Goal: Task Accomplishment & Management: Manage account settings

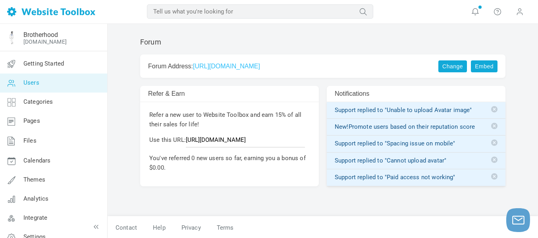
click at [63, 80] on link "Users" at bounding box center [54, 82] width 108 height 19
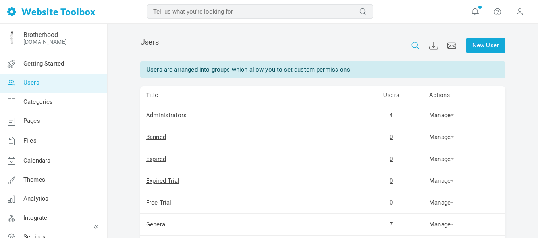
click at [414, 48] on icon at bounding box center [415, 46] width 9 height 8
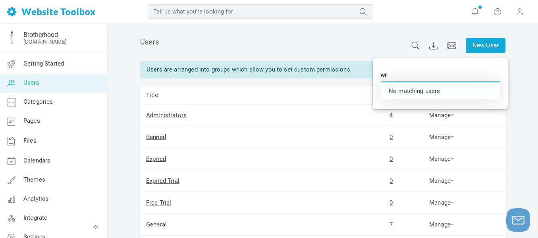
type input "w"
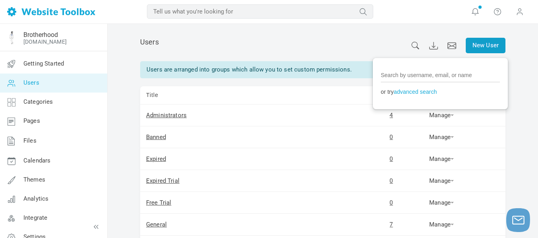
click at [477, 46] on link "New User" at bounding box center [486, 45] width 40 height 15
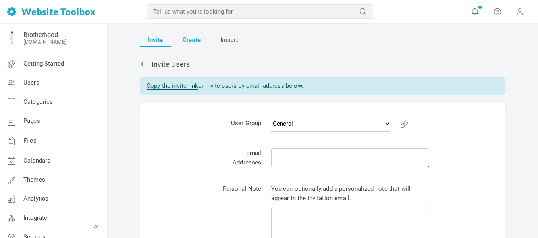
click at [189, 38] on span "Create" at bounding box center [192, 40] width 18 height 14
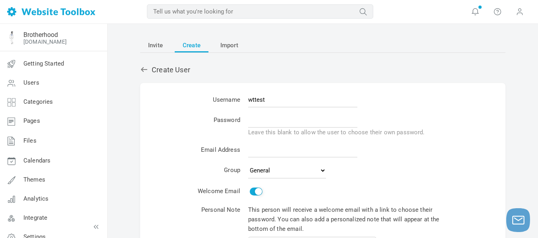
type input "wttest"
click at [262, 121] on input "text" at bounding box center [302, 119] width 109 height 15
click at [254, 118] on input "Test@01" at bounding box center [302, 119] width 109 height 15
type input "Test@01"
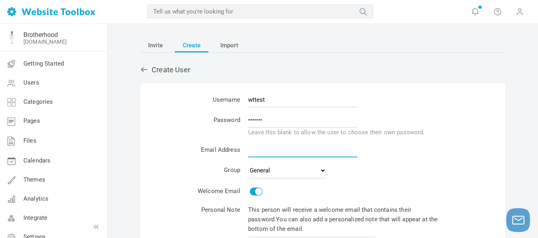
click at [250, 145] on input "email" at bounding box center [302, 149] width 109 height 15
type input "test@websitetoolbox.com"
click at [253, 193] on input "Send" at bounding box center [256, 192] width 13 height 8
checkbox input "false"
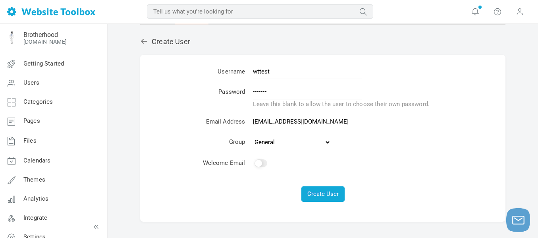
scroll to position [29, 0]
click at [317, 192] on button "Create User" at bounding box center [323, 193] width 43 height 15
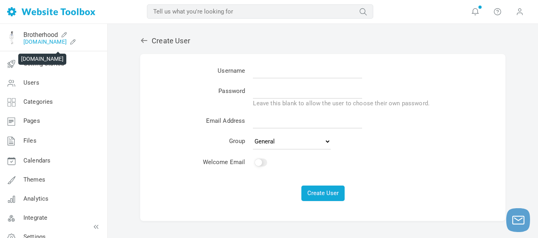
click at [45, 43] on link "[DOMAIN_NAME]" at bounding box center [44, 42] width 43 height 6
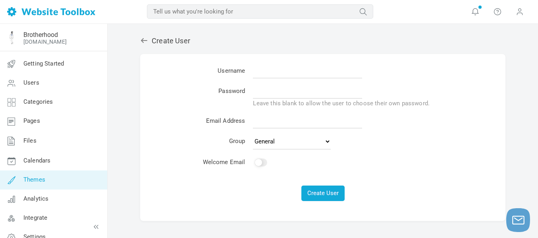
click at [49, 181] on link "Themes" at bounding box center [54, 179] width 108 height 19
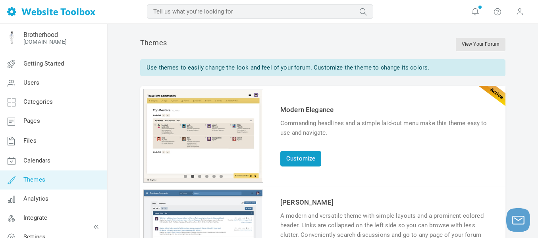
click at [304, 159] on link "Customize" at bounding box center [300, 158] width 41 height 15
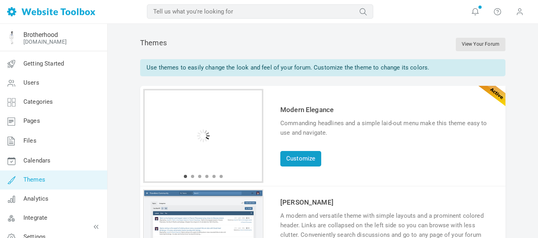
click at [298, 157] on link "Customize" at bounding box center [300, 158] width 41 height 15
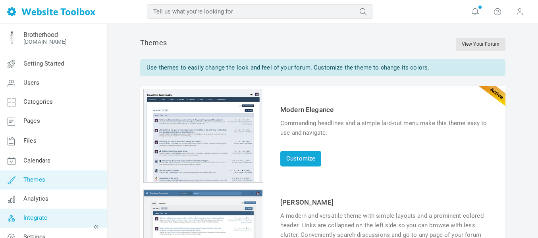
click at [31, 214] on span "Integrate" at bounding box center [35, 217] width 24 height 7
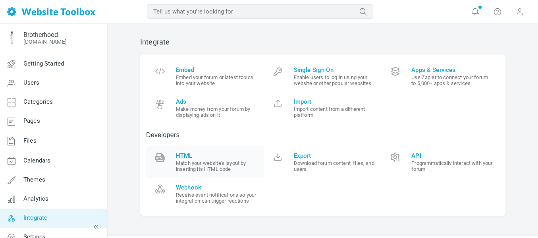
click at [205, 163] on small "Match your website's layout by inserting its HTML code" at bounding box center [217, 166] width 82 height 12
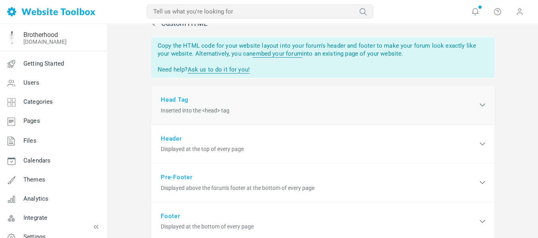
click at [215, 104] on div "Head Tag Inserted into the <head> tag" at bounding box center [322, 105] width 343 height 39
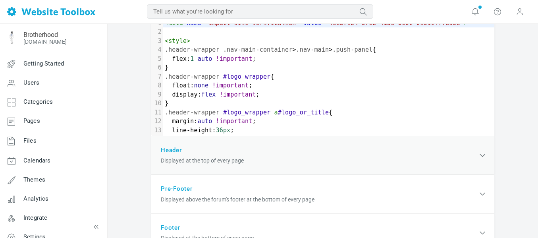
scroll to position [114, 0]
click at [234, 156] on div "Header Displayed at the top of every page" at bounding box center [322, 155] width 343 height 39
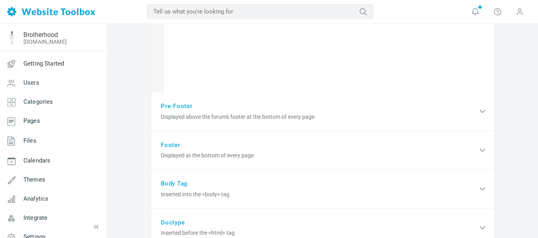
scroll to position [305, 0]
click at [230, 104] on div "Pre-Footer Displayed above the forum's footer at the bottom of every page" at bounding box center [322, 110] width 343 height 39
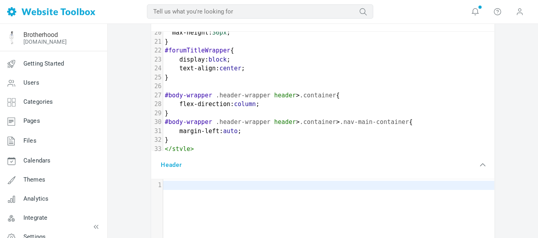
scroll to position [0, 0]
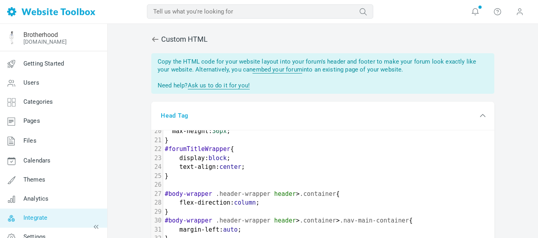
click at [72, 215] on link "Integrate" at bounding box center [54, 218] width 108 height 19
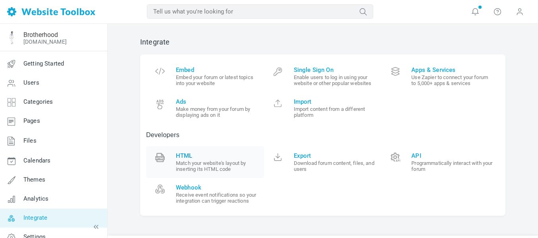
click at [189, 159] on span "HTML" at bounding box center [217, 155] width 82 height 7
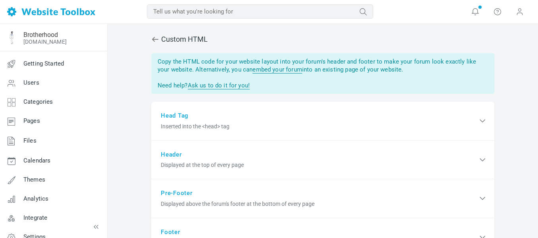
click at [155, 41] on icon at bounding box center [155, 39] width 8 height 8
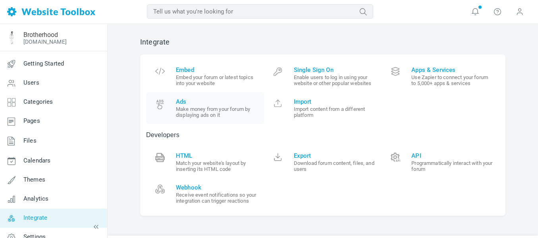
click at [209, 112] on small "Make money from your forum by displaying ads on it" at bounding box center [217, 112] width 82 height 12
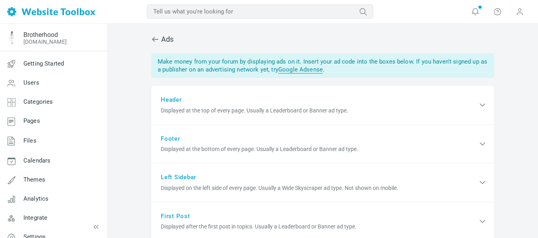
click at [209, 112] on span "Displayed at the top of every page. Usually a Leaderboard or Banner ad type." at bounding box center [319, 110] width 317 height 8
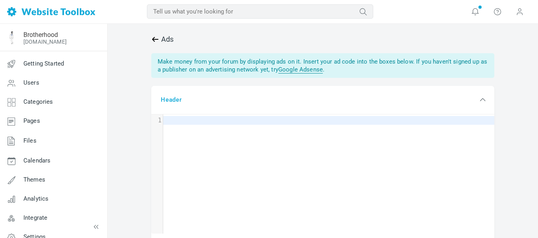
click at [154, 39] on icon at bounding box center [155, 39] width 6 height 5
